Goal: Check status: Check status

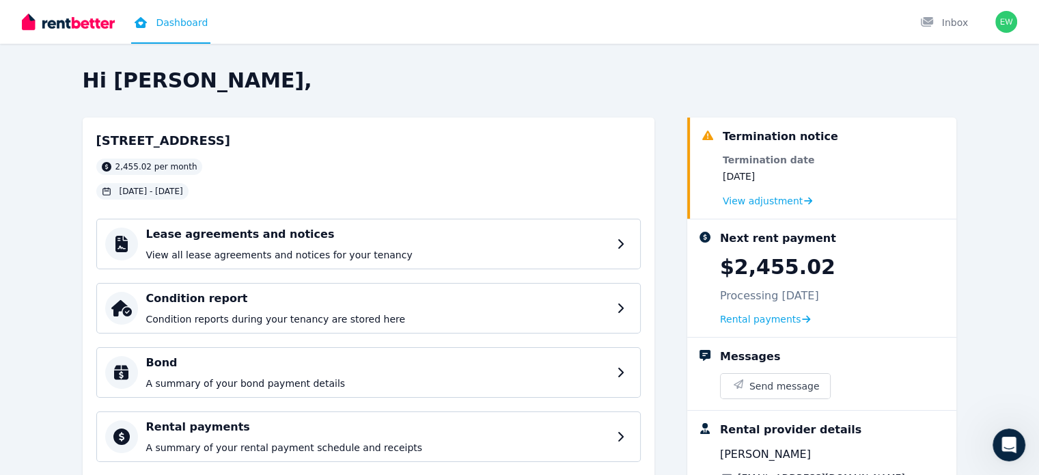
click at [1010, 433] on div "Open Intercom Messenger" at bounding box center [1009, 444] width 45 height 45
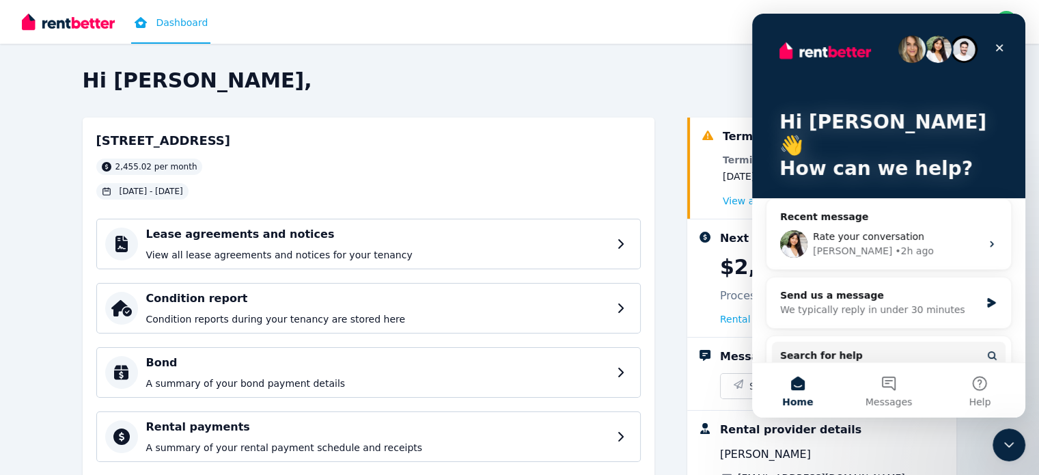
click at [916, 244] on div "[PERSON_NAME] • 2h ago" at bounding box center [897, 251] width 168 height 14
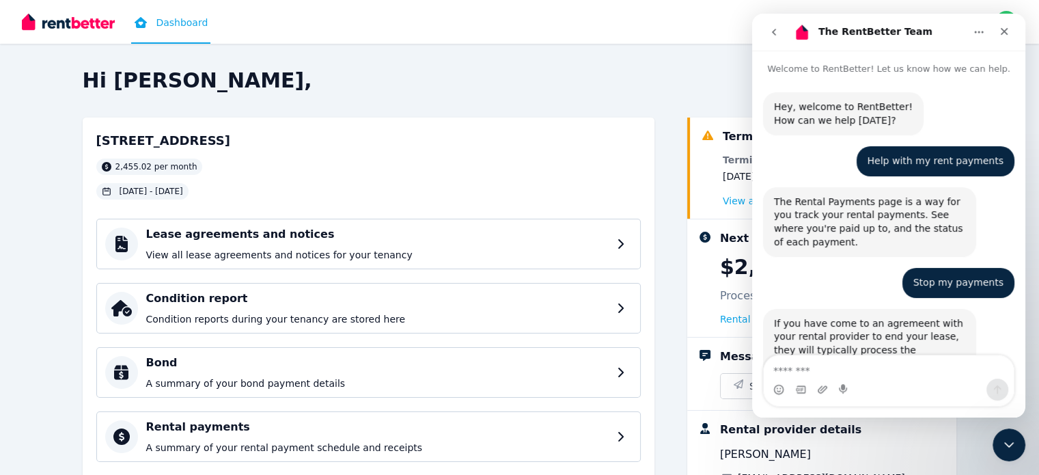
click at [561, 85] on h2 "Hi [PERSON_NAME]," at bounding box center [520, 80] width 875 height 25
click at [530, 133] on div "[STREET_ADDRESS] 2,455.02 per month [DATE] - [DATE]" at bounding box center [368, 165] width 545 height 68
click at [346, 419] on h4 "Rental payments" at bounding box center [377, 427] width 463 height 16
click at [999, 35] on icon "Close" at bounding box center [1004, 31] width 11 height 11
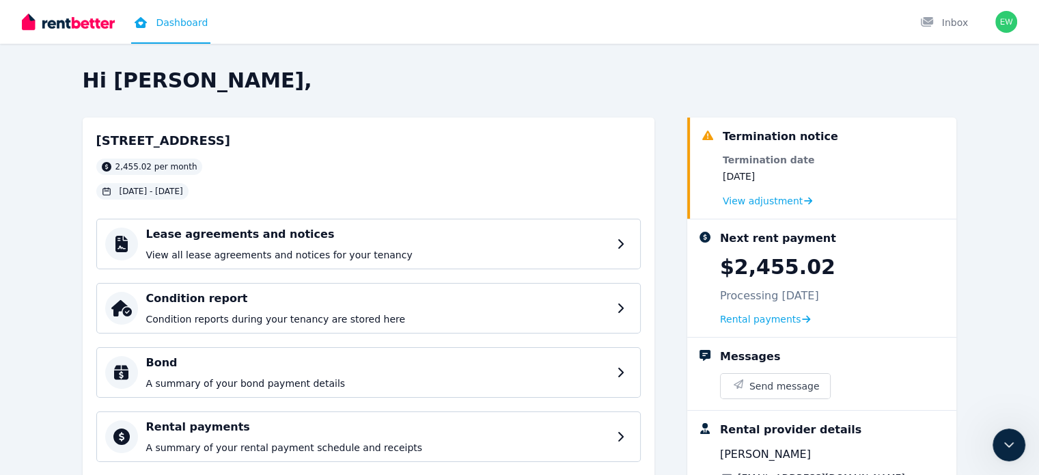
click at [334, 419] on h4 "Rental payments" at bounding box center [377, 427] width 463 height 16
click at [632, 431] on icon at bounding box center [624, 436] width 15 height 11
